Goal: Task Accomplishment & Management: Use online tool/utility

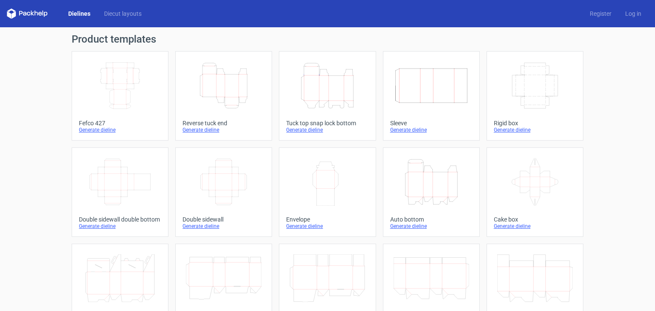
click at [195, 87] on icon "Height Depth Width" at bounding box center [223, 86] width 75 height 48
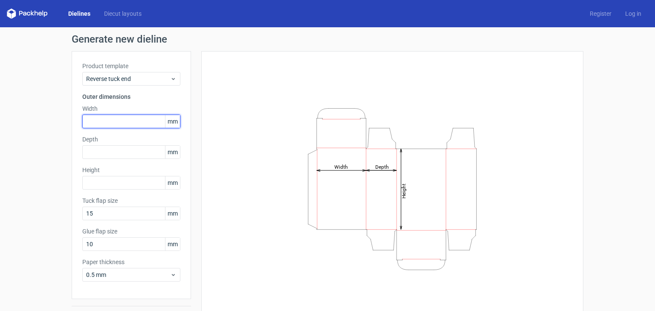
click at [118, 117] on input "text" at bounding box center [131, 122] width 98 height 14
type input "150"
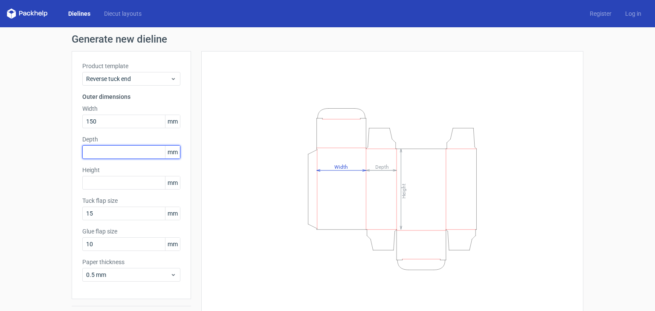
click at [107, 156] on input "text" at bounding box center [131, 152] width 98 height 14
type input "41"
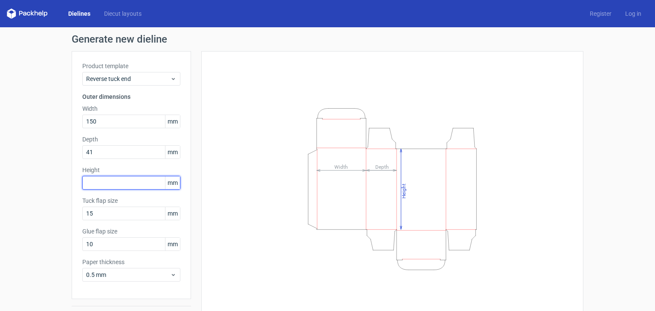
click at [90, 183] on input "text" at bounding box center [131, 183] width 98 height 14
type input "60"
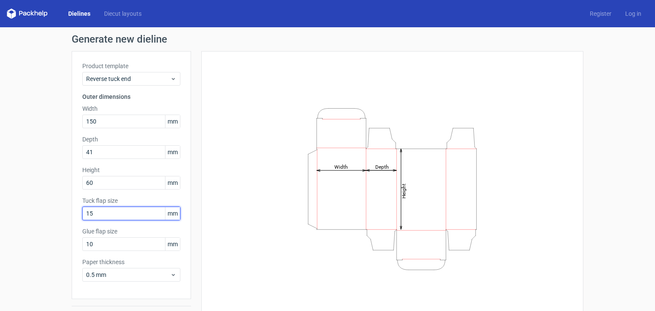
drag, startPoint x: 95, startPoint y: 216, endPoint x: 71, endPoint y: 223, distance: 25.0
click at [72, 223] on div "Product template Reverse tuck end Outer dimensions Width 150 mm Depth 41 mm Hei…" at bounding box center [131, 175] width 119 height 248
type input "16"
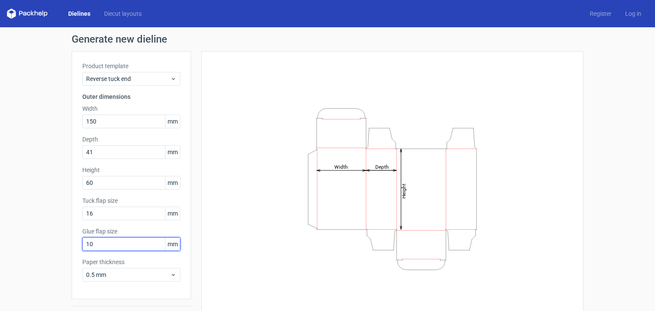
drag, startPoint x: 95, startPoint y: 239, endPoint x: 71, endPoint y: 247, distance: 25.6
click at [72, 247] on div "Product template Reverse tuck end Outer dimensions Width 150 mm Depth 41 mm Hei…" at bounding box center [131, 175] width 119 height 248
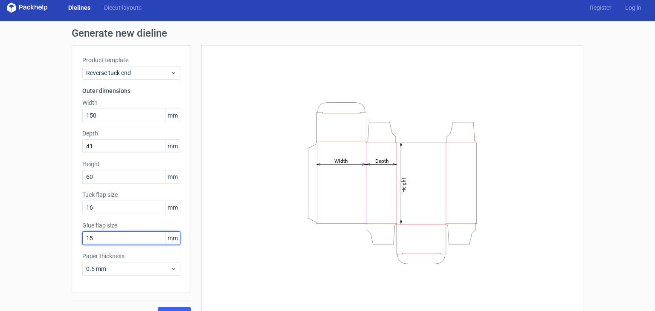
scroll to position [22, 0]
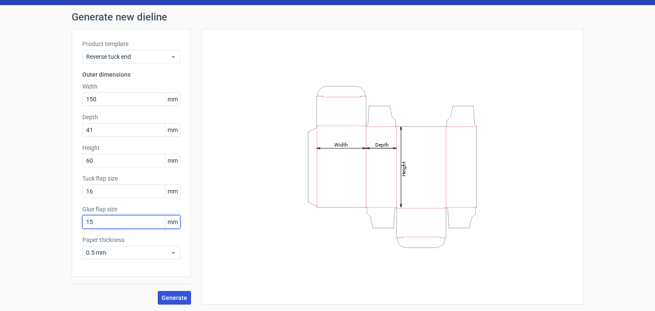
type input "15"
click at [175, 298] on span "Generate" at bounding box center [175, 298] width 26 height 6
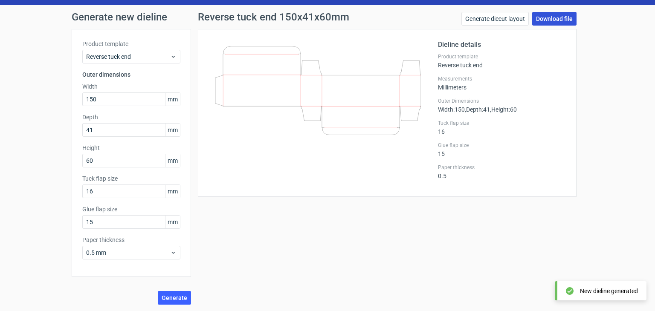
click at [562, 15] on link "Download file" at bounding box center [554, 19] width 44 height 14
